Goal: Task Accomplishment & Management: Manage account settings

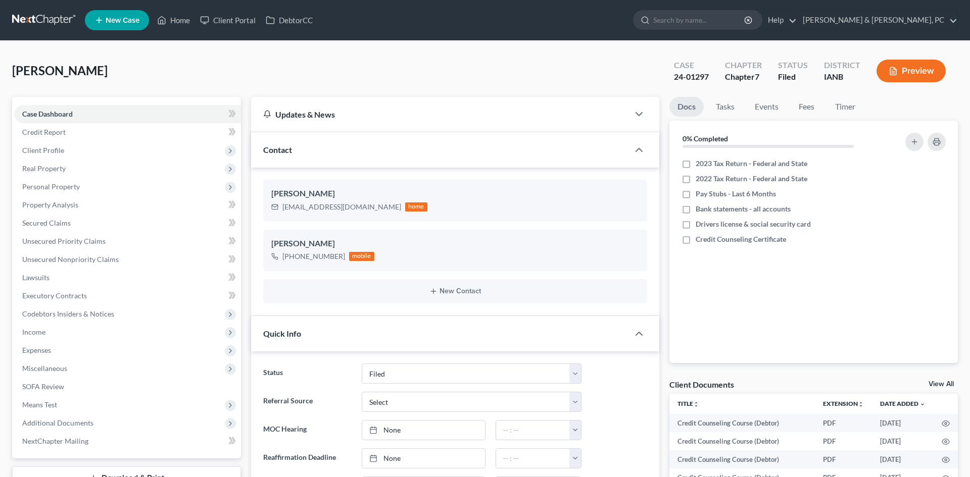
select select "2"
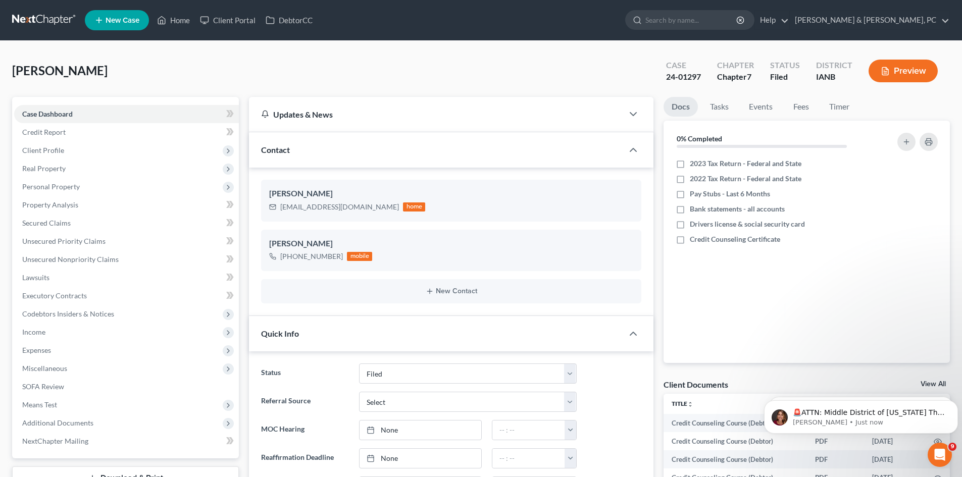
click at [44, 13] on link at bounding box center [44, 20] width 65 height 18
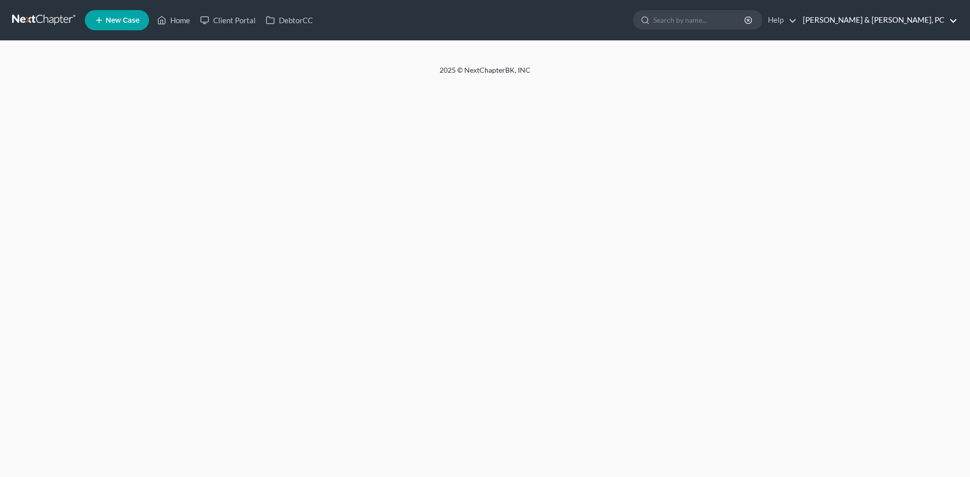
click at [928, 19] on link "[PERSON_NAME] & [PERSON_NAME], PC" at bounding box center [878, 20] width 160 height 18
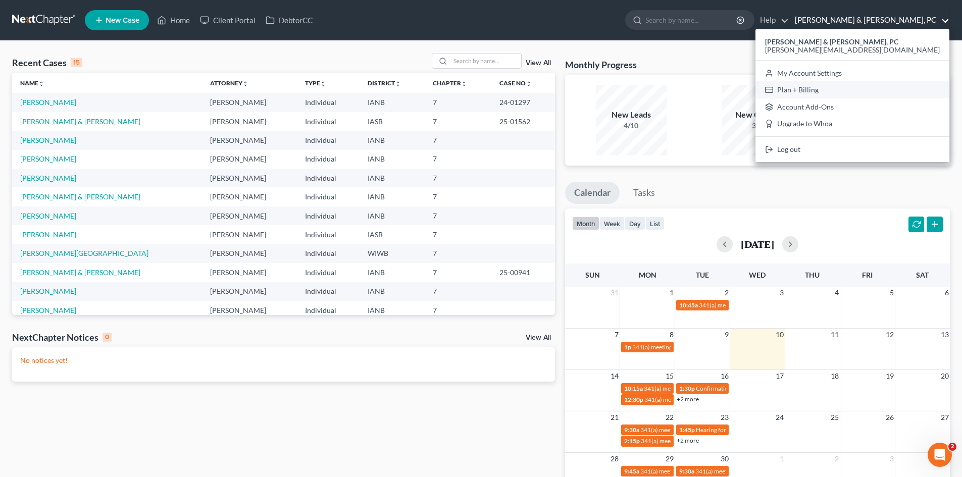
click at [916, 89] on link "Plan + Billing" at bounding box center [853, 89] width 194 height 17
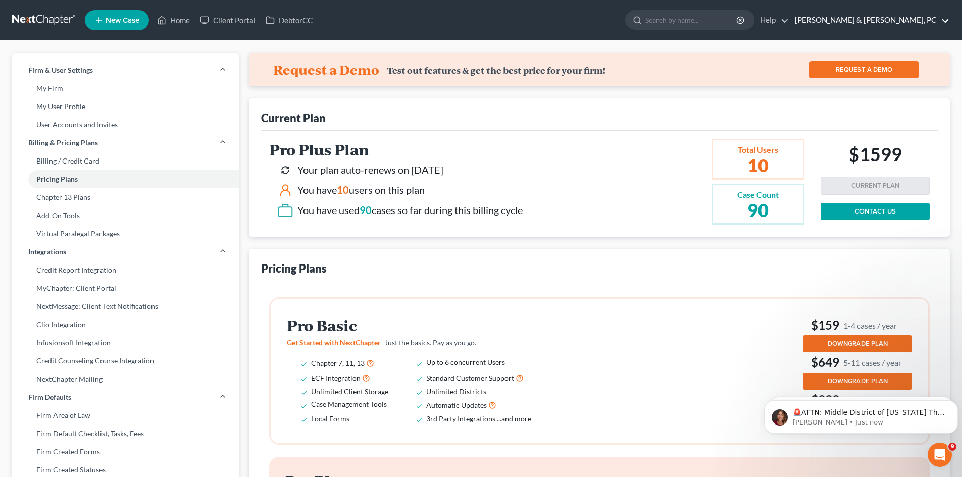
click at [942, 20] on link "[PERSON_NAME] & [PERSON_NAME], PC" at bounding box center [870, 20] width 160 height 18
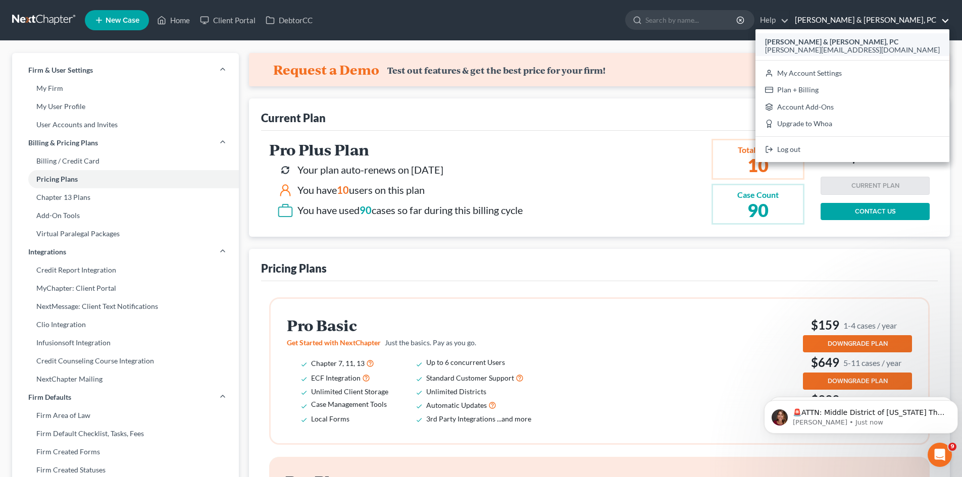
click at [907, 47] on span "[PERSON_NAME][EMAIL_ADDRESS][DOMAIN_NAME]" at bounding box center [852, 49] width 175 height 9
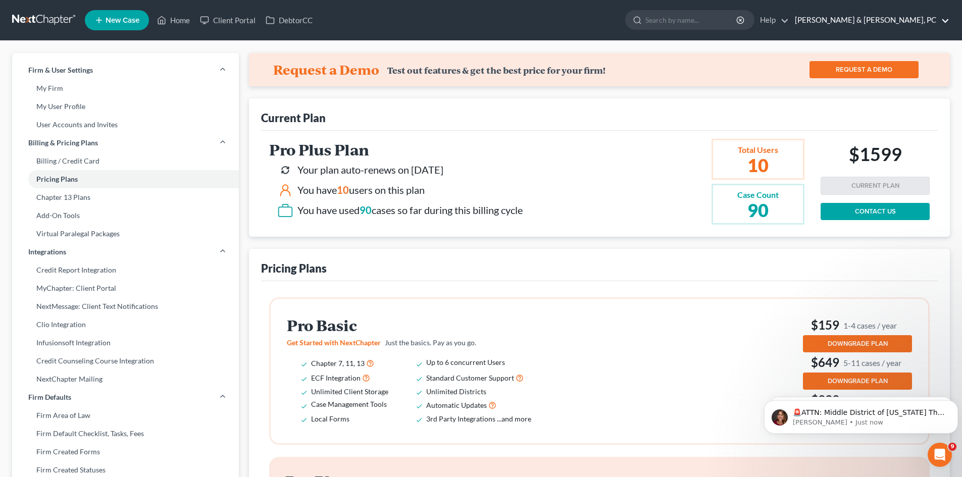
click at [946, 20] on link "[PERSON_NAME] & [PERSON_NAME], PC" at bounding box center [870, 20] width 160 height 18
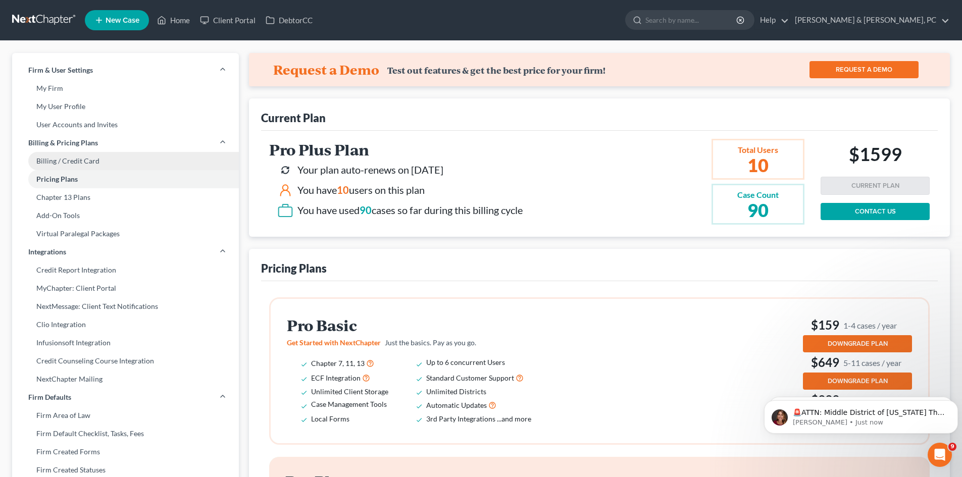
click at [96, 165] on link "Billing / Credit Card" at bounding box center [125, 161] width 227 height 18
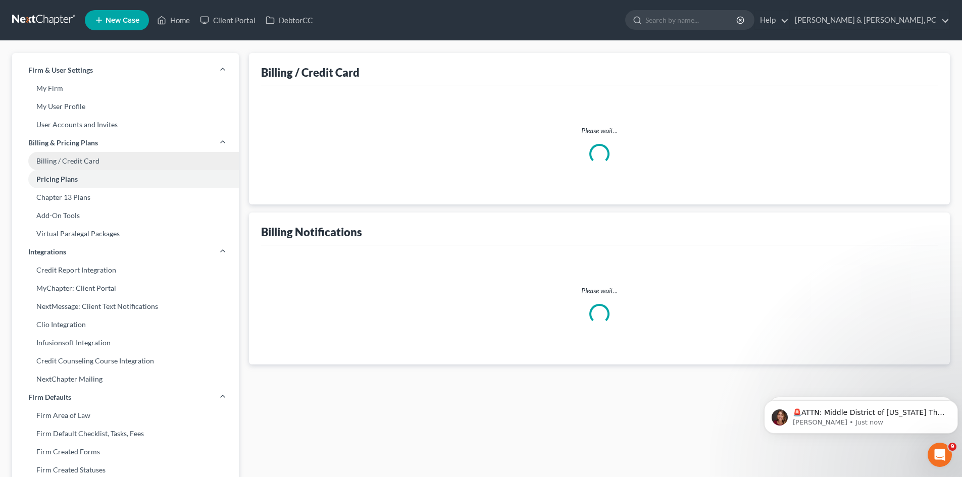
select select "16"
select select "2"
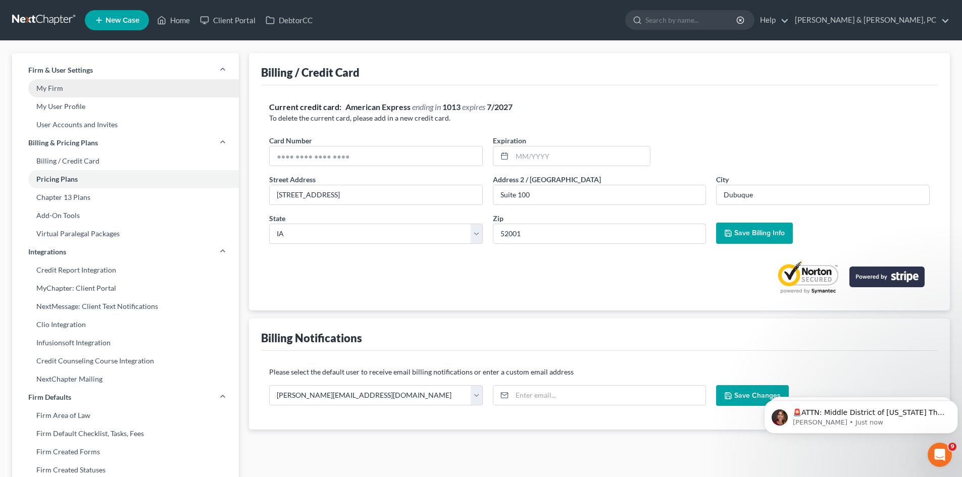
click at [117, 92] on link "My Firm" at bounding box center [125, 88] width 227 height 18
select select "23"
select select "16"
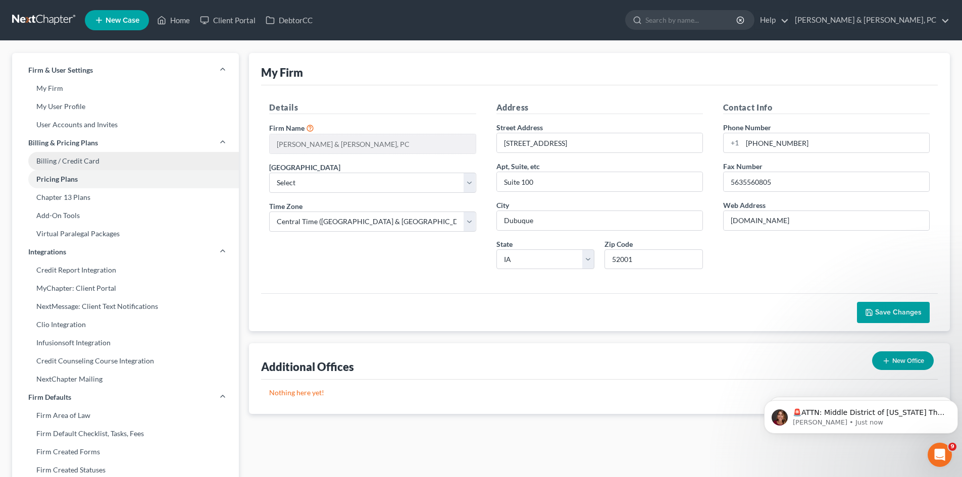
click at [112, 165] on link "Billing / Credit Card" at bounding box center [125, 161] width 227 height 18
select select "16"
select select "2"
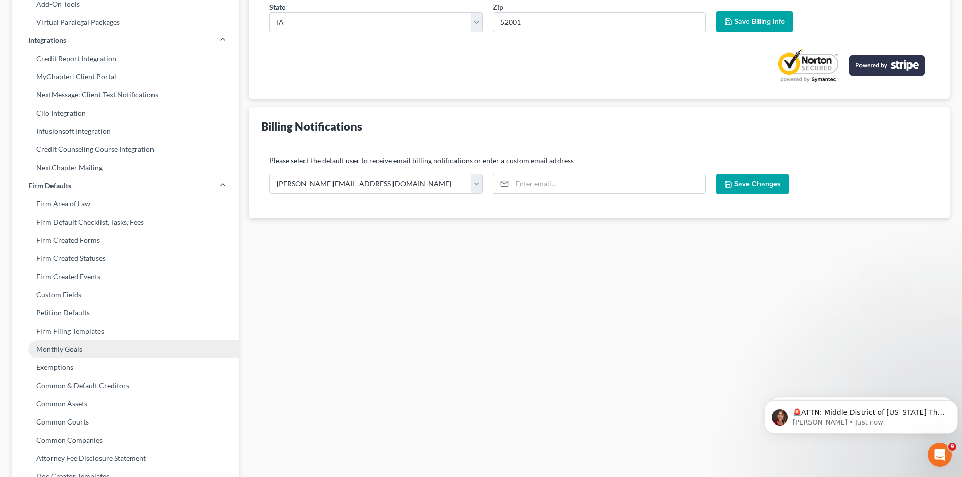
scroll to position [188, 0]
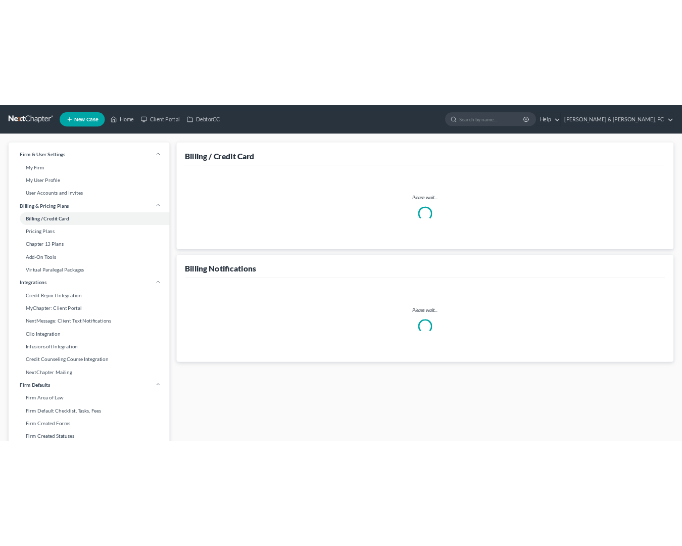
scroll to position [188, 0]
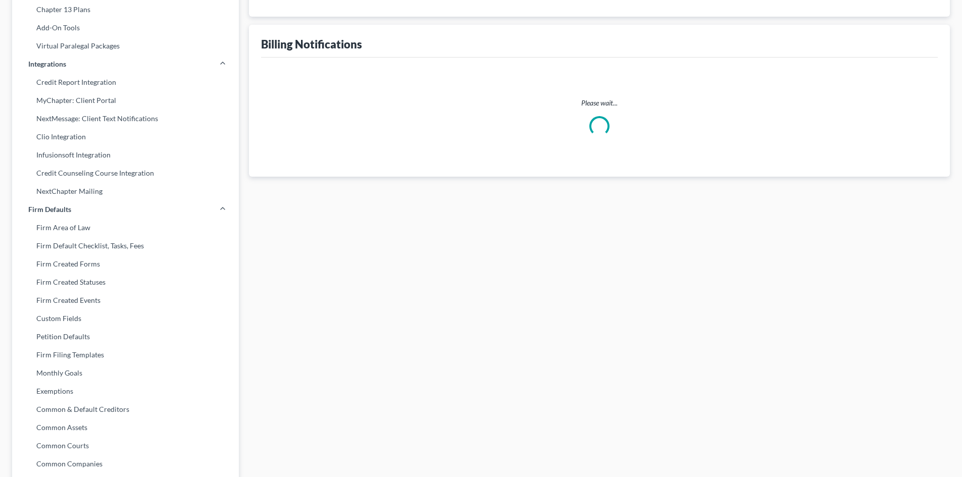
select select "16"
select select "2"
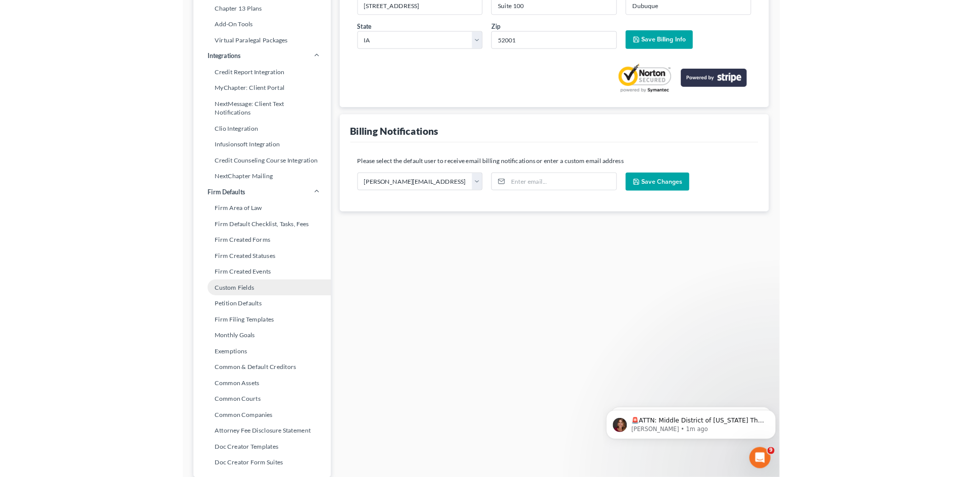
scroll to position [0, 0]
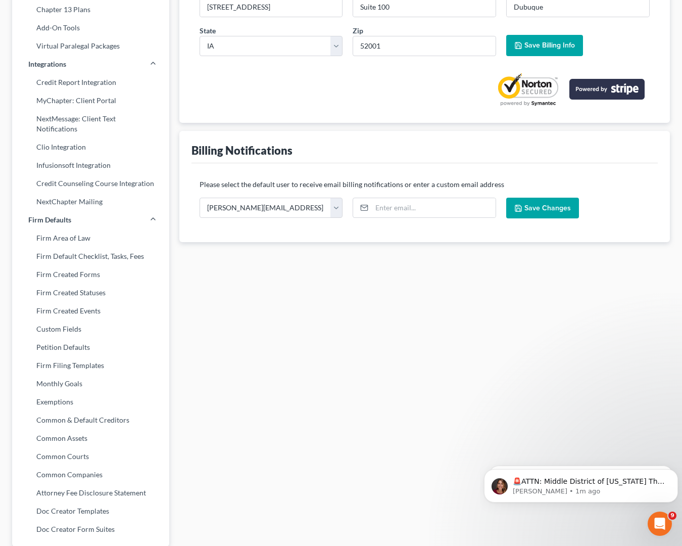
click at [368, 390] on div "Billing / Credit Card Current credit card: American Express ending in 1013 expi…" at bounding box center [424, 211] width 501 height 693
